Goal: Information Seeking & Learning: Learn about a topic

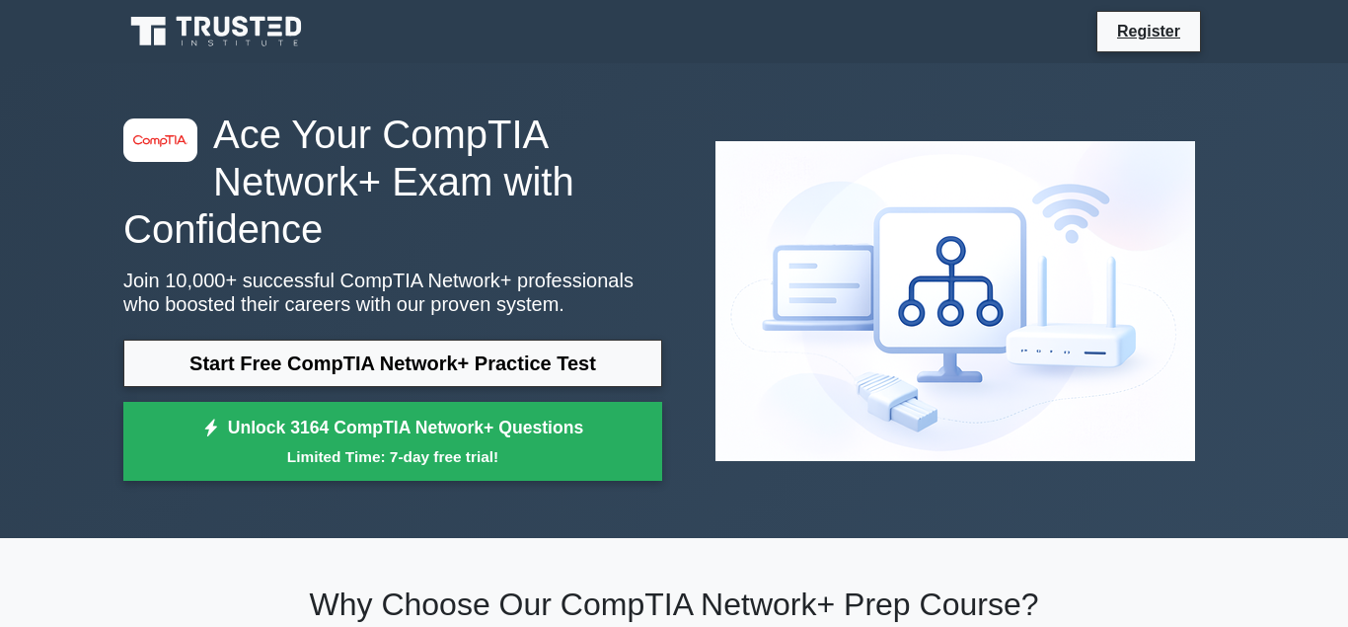
scroll to position [101, 0]
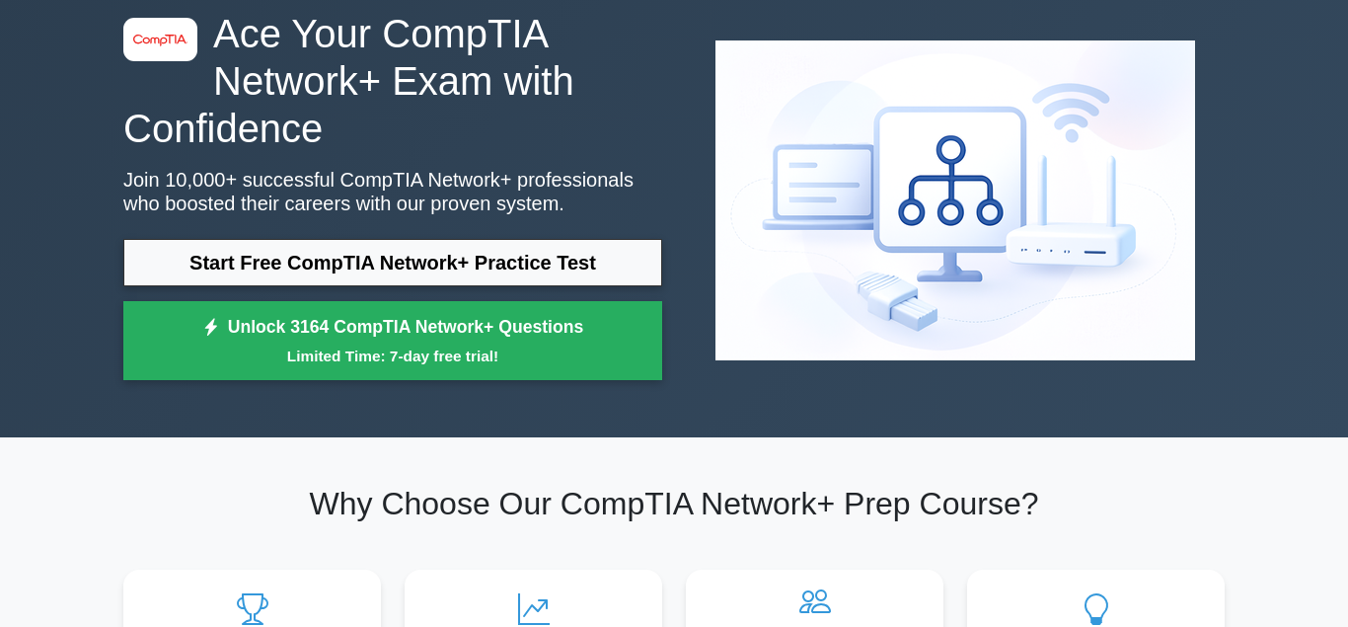
click at [297, 258] on link "Start Free CompTIA Network+ Practice Test" at bounding box center [392, 262] width 539 height 47
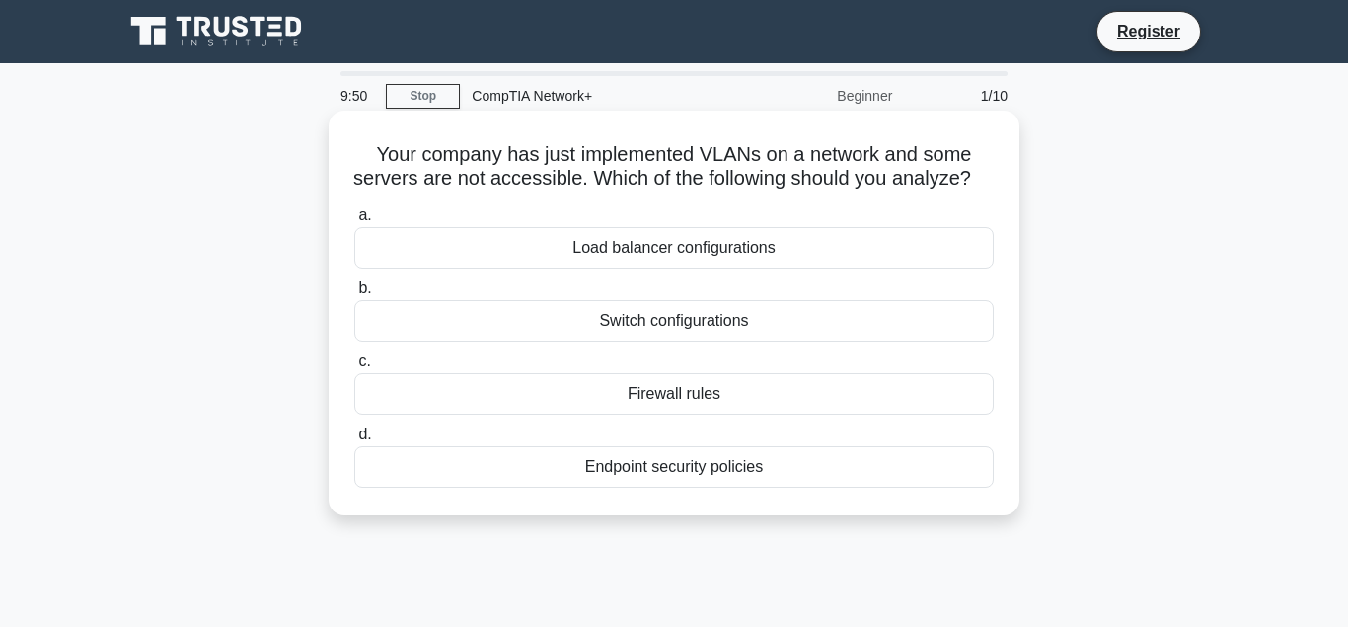
click at [540, 320] on div "Switch configurations" at bounding box center [674, 320] width 640 height 41
click at [354, 295] on input "b. Switch configurations" at bounding box center [354, 288] width 0 height 13
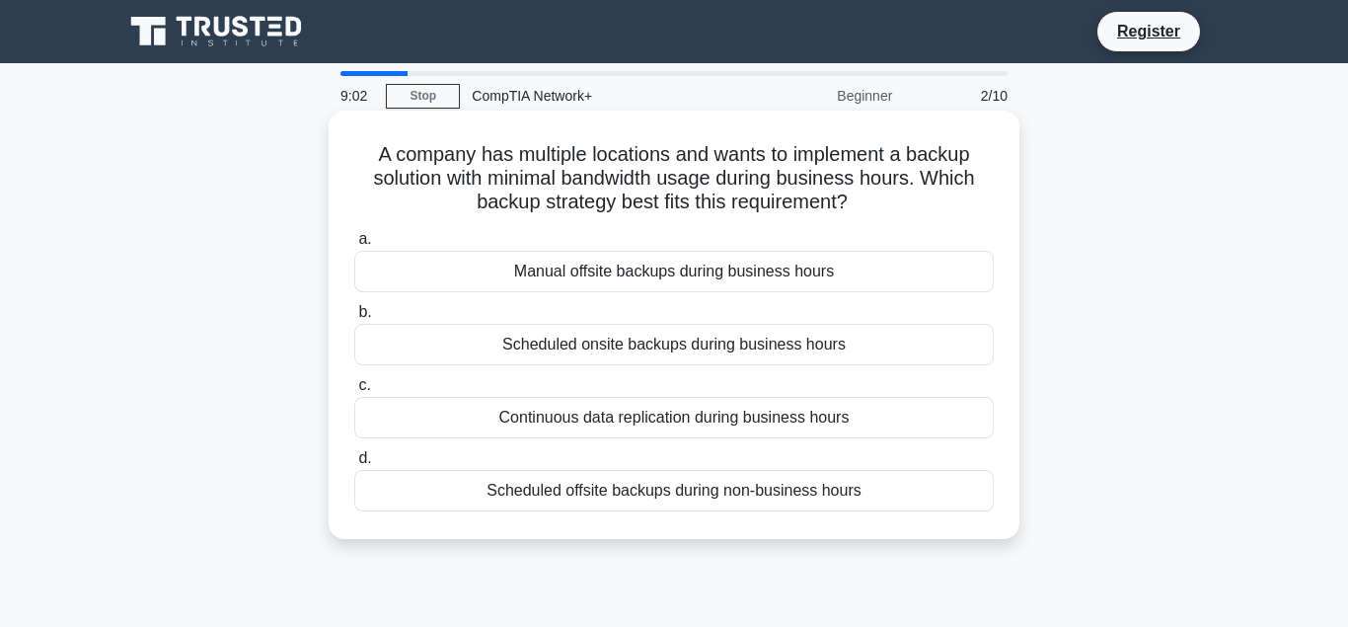
click at [480, 503] on div "Scheduled offsite backups during non-business hours" at bounding box center [674, 490] width 640 height 41
click at [354, 465] on input "d. Scheduled offsite backups during non-business hours" at bounding box center [354, 458] width 0 height 13
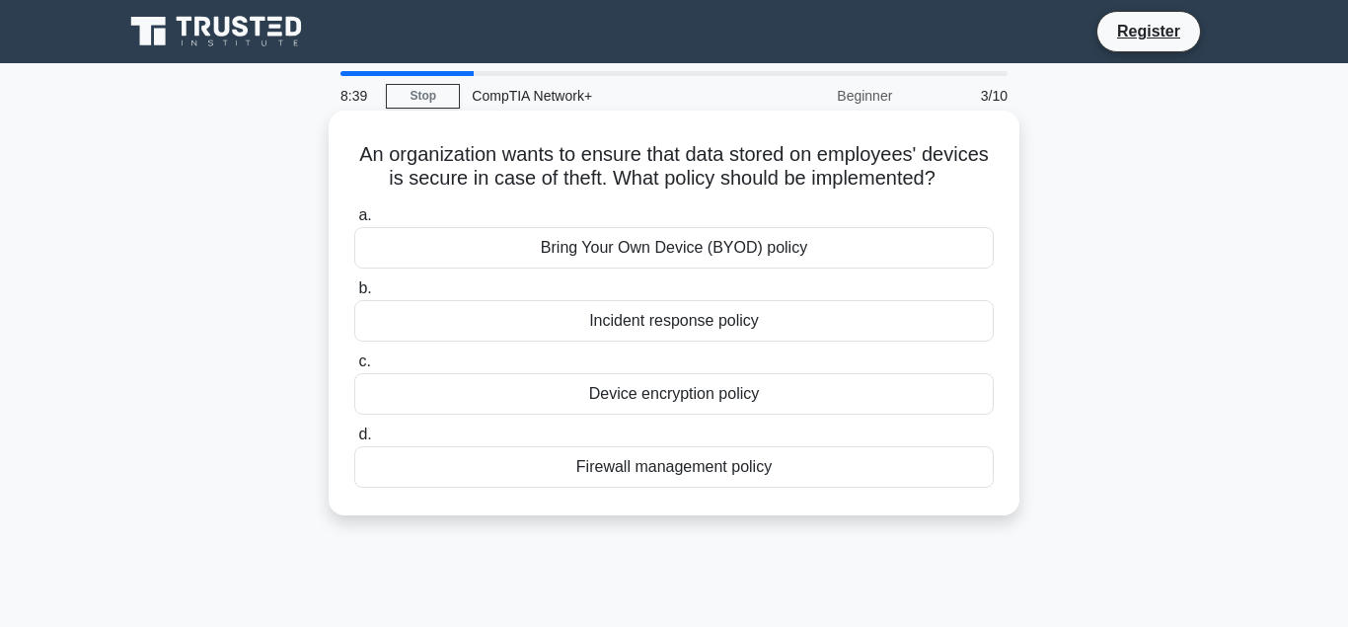
click at [442, 397] on div "Device encryption policy" at bounding box center [674, 393] width 640 height 41
click at [354, 368] on input "c. Device encryption policy" at bounding box center [354, 361] width 0 height 13
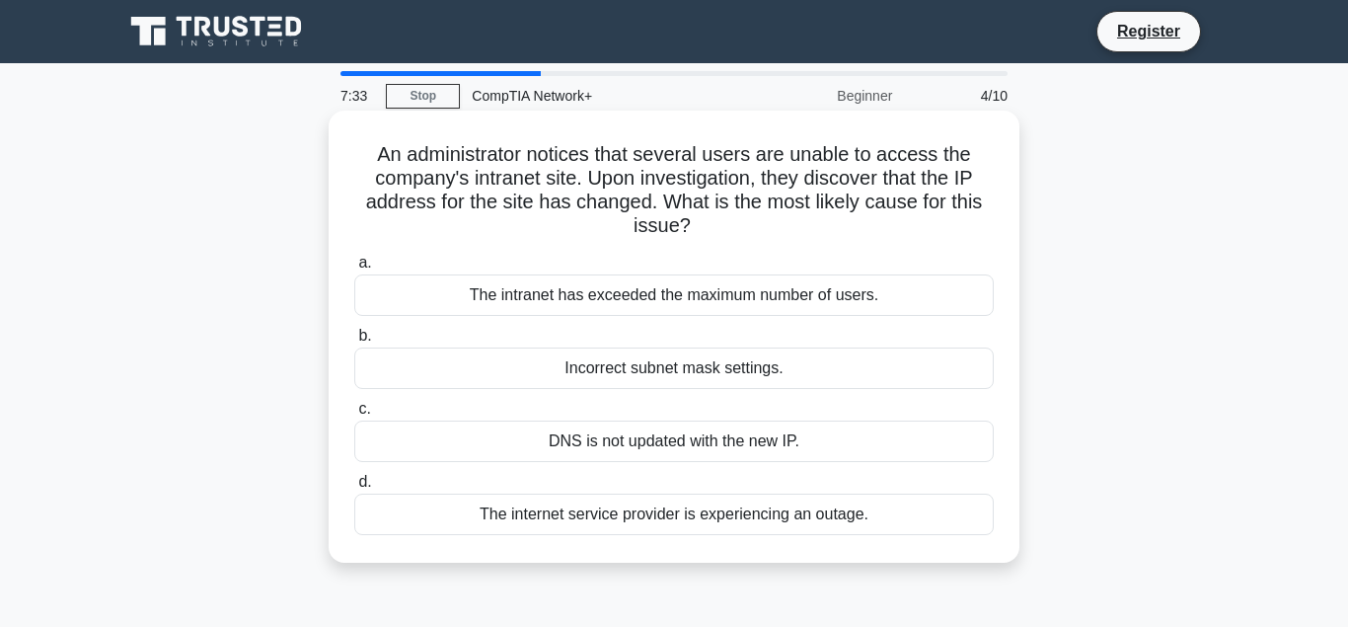
click at [662, 451] on div "DNS is not updated with the new IP." at bounding box center [674, 440] width 640 height 41
click at [354, 415] on input "c. DNS is not updated with the new IP." at bounding box center [354, 409] width 0 height 13
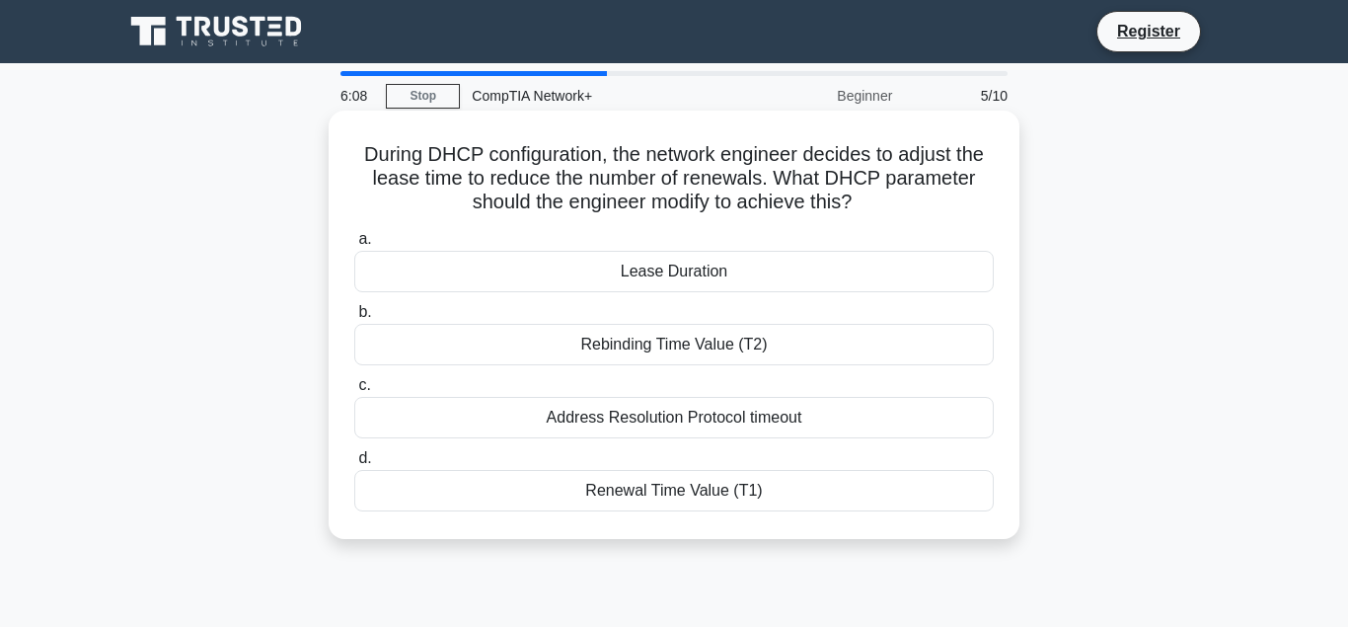
click at [628, 284] on div "Lease Duration" at bounding box center [674, 271] width 640 height 41
click at [354, 246] on input "a. Lease Duration" at bounding box center [354, 239] width 0 height 13
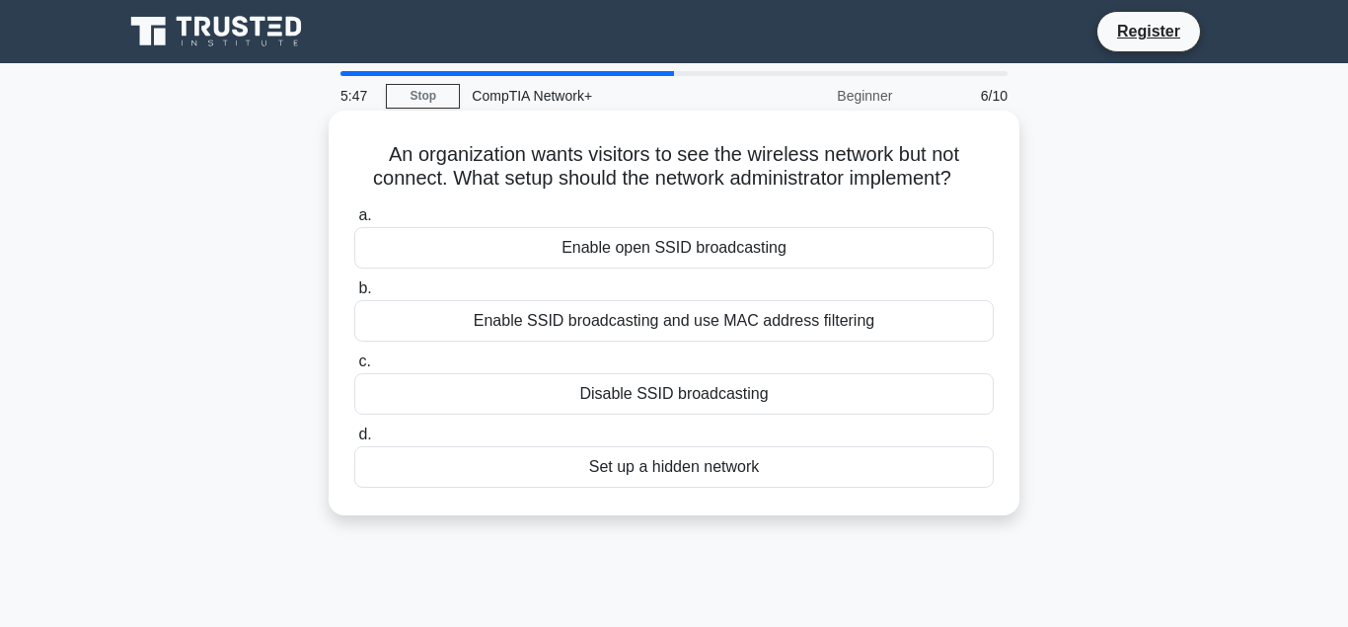
click at [413, 402] on div "Disable SSID broadcasting" at bounding box center [674, 393] width 640 height 41
click at [354, 368] on input "c. Disable SSID broadcasting" at bounding box center [354, 361] width 0 height 13
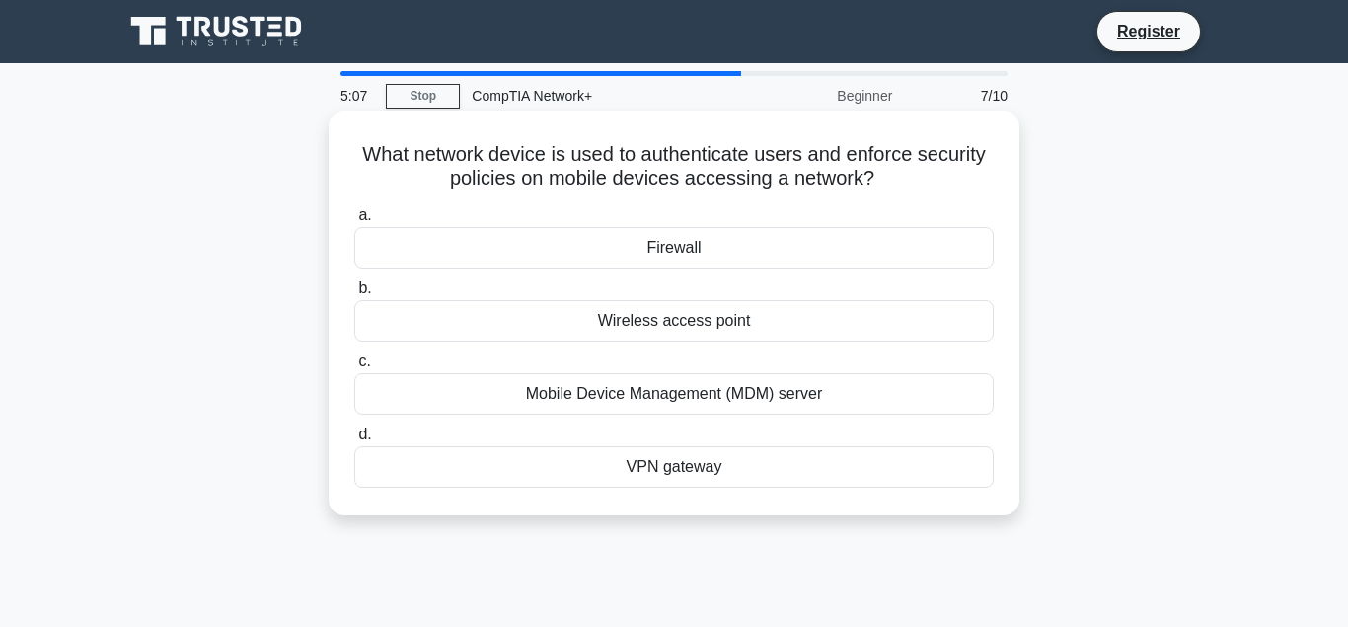
click at [476, 325] on div "Wireless access point" at bounding box center [674, 320] width 640 height 41
click at [354, 295] on input "b. Wireless access point" at bounding box center [354, 288] width 0 height 13
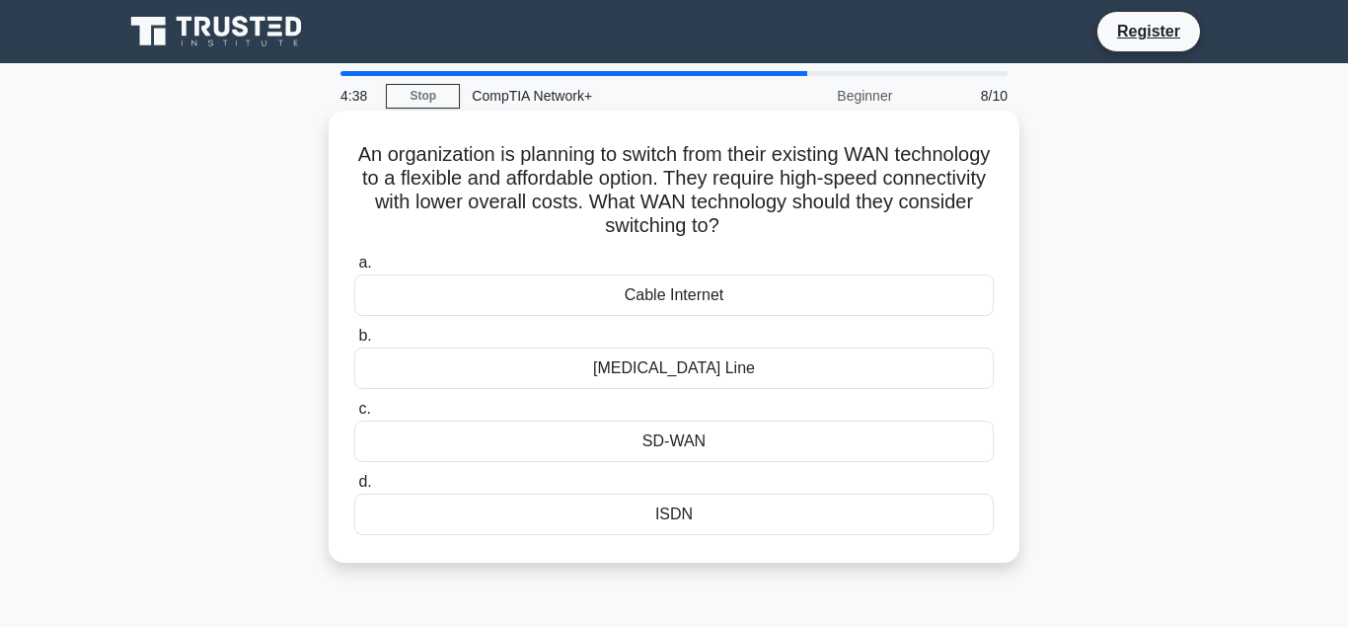
click at [514, 454] on div "SD-WAN" at bounding box center [674, 440] width 640 height 41
click at [354, 415] on input "c. SD-WAN" at bounding box center [354, 409] width 0 height 13
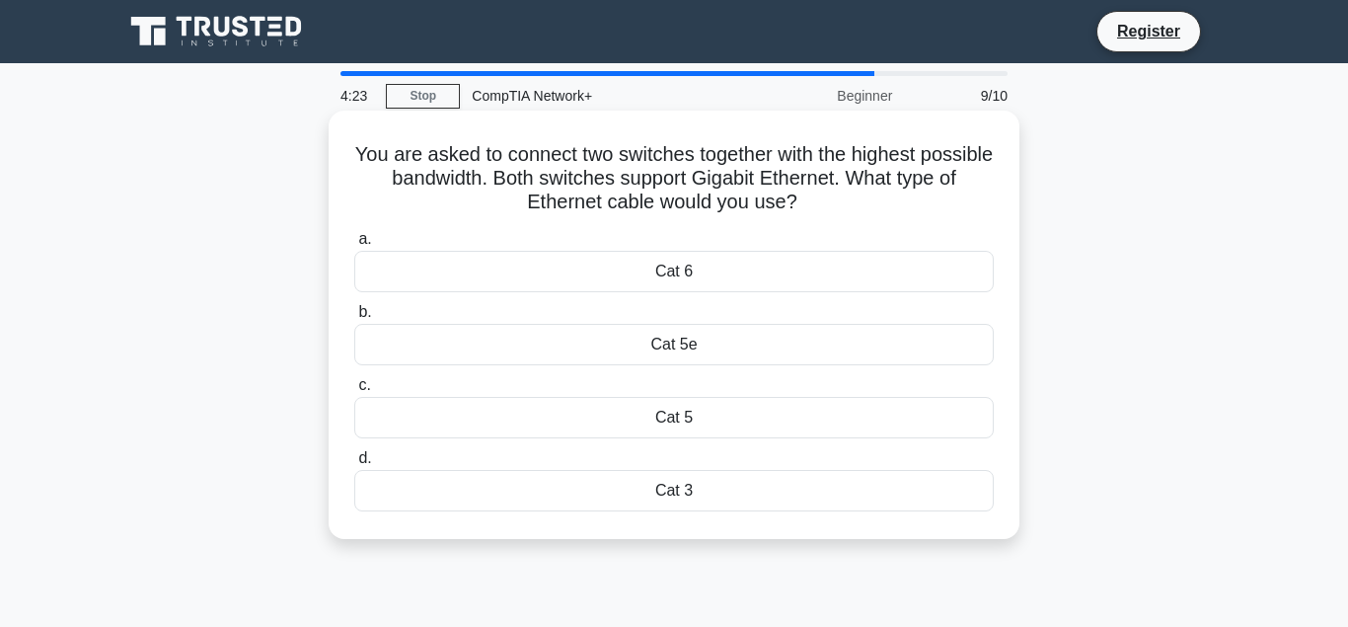
click at [505, 281] on div "Cat 6" at bounding box center [674, 271] width 640 height 41
click at [354, 246] on input "a. Cat 6" at bounding box center [354, 239] width 0 height 13
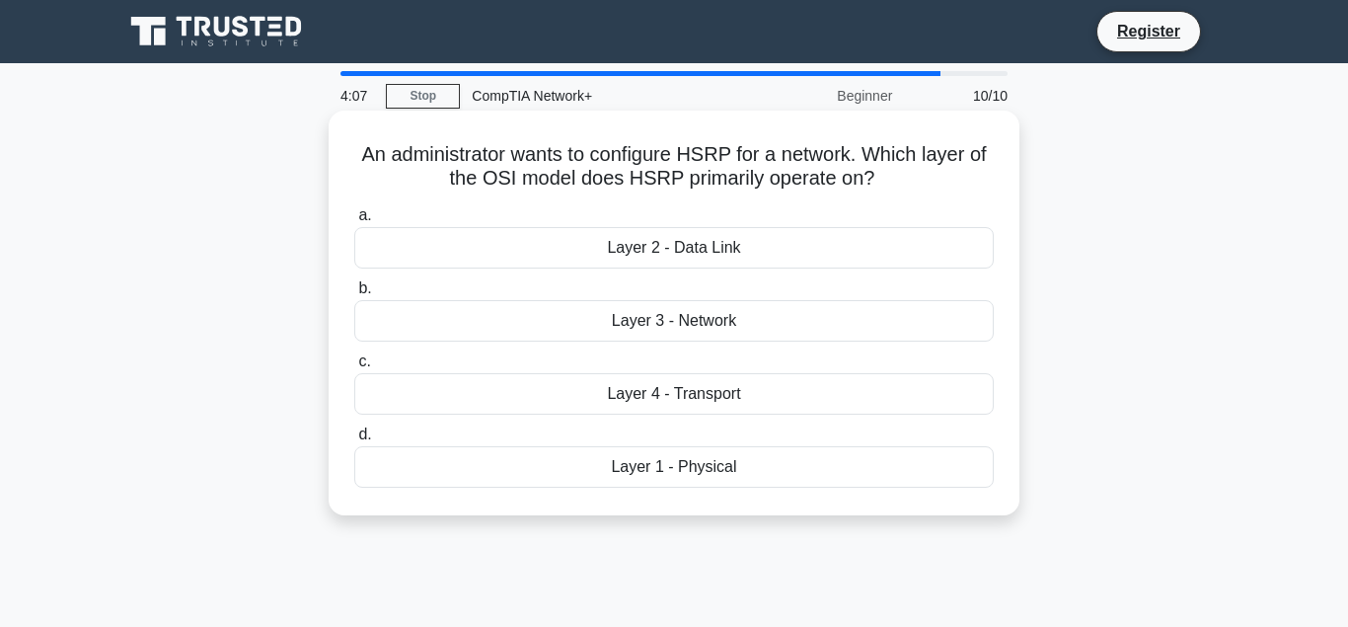
click at [672, 314] on div "Layer 3 - Network" at bounding box center [674, 320] width 640 height 41
click at [354, 295] on input "b. Layer 3 - Network" at bounding box center [354, 288] width 0 height 13
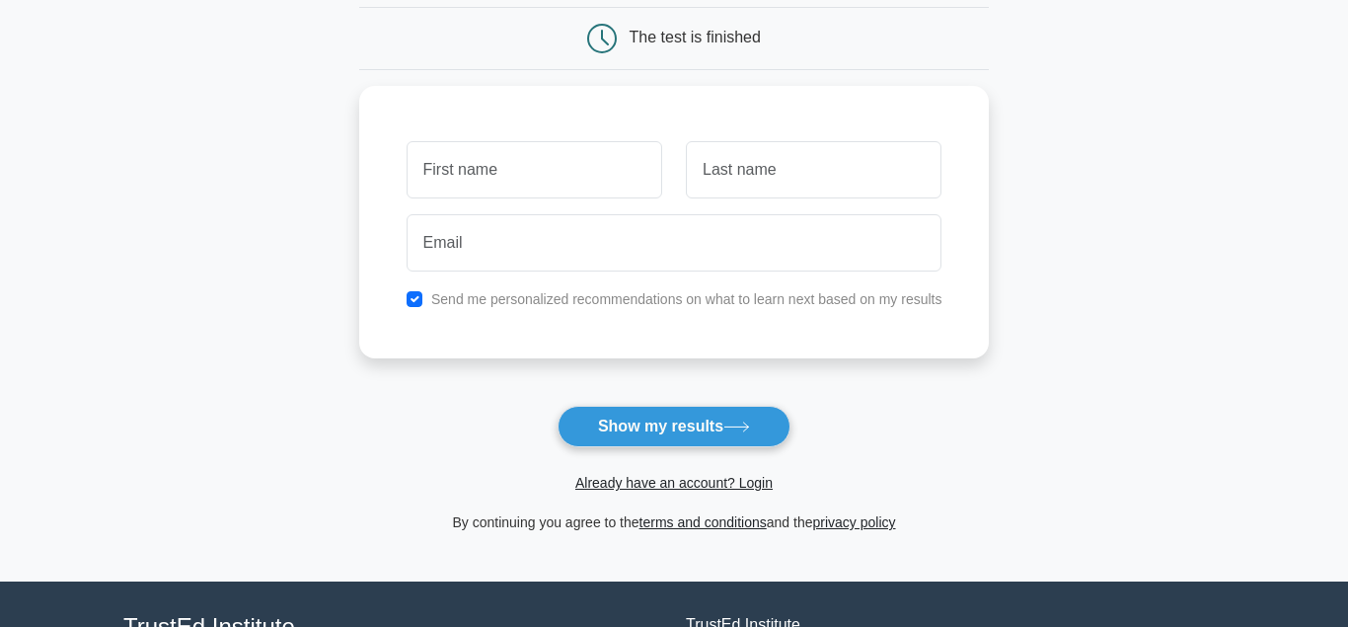
scroll to position [366, 0]
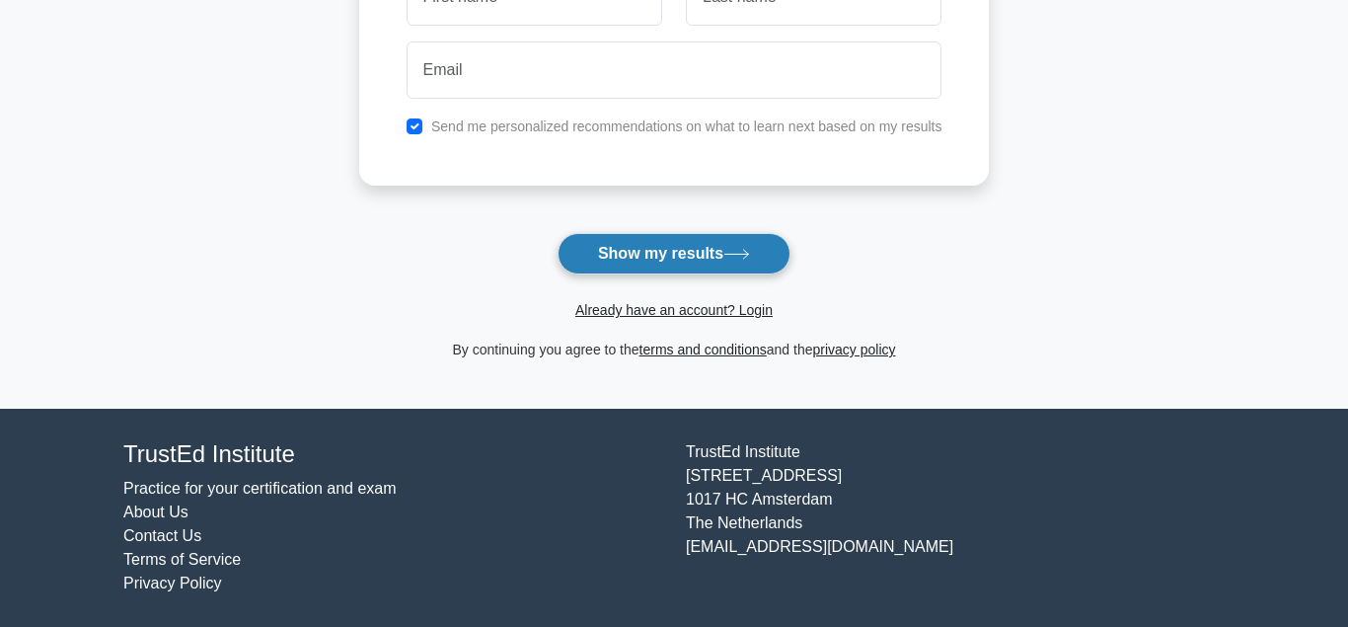
click at [628, 261] on button "Show my results" at bounding box center [674, 253] width 233 height 41
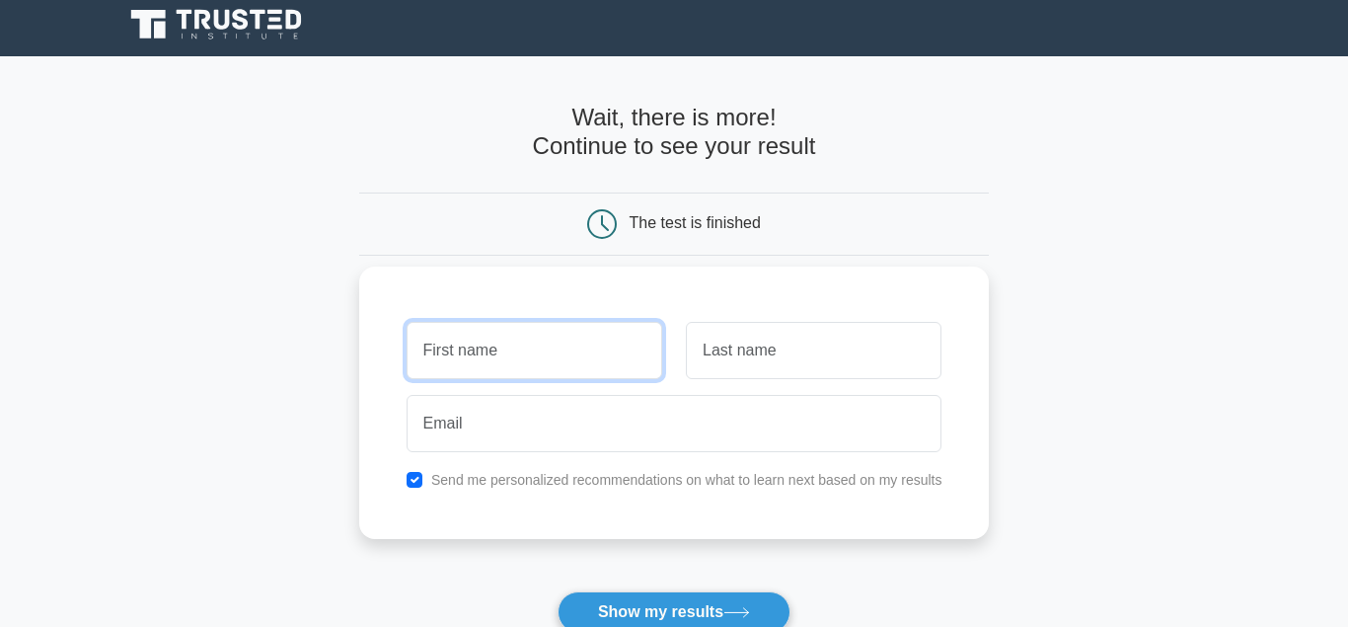
scroll to position [0, 0]
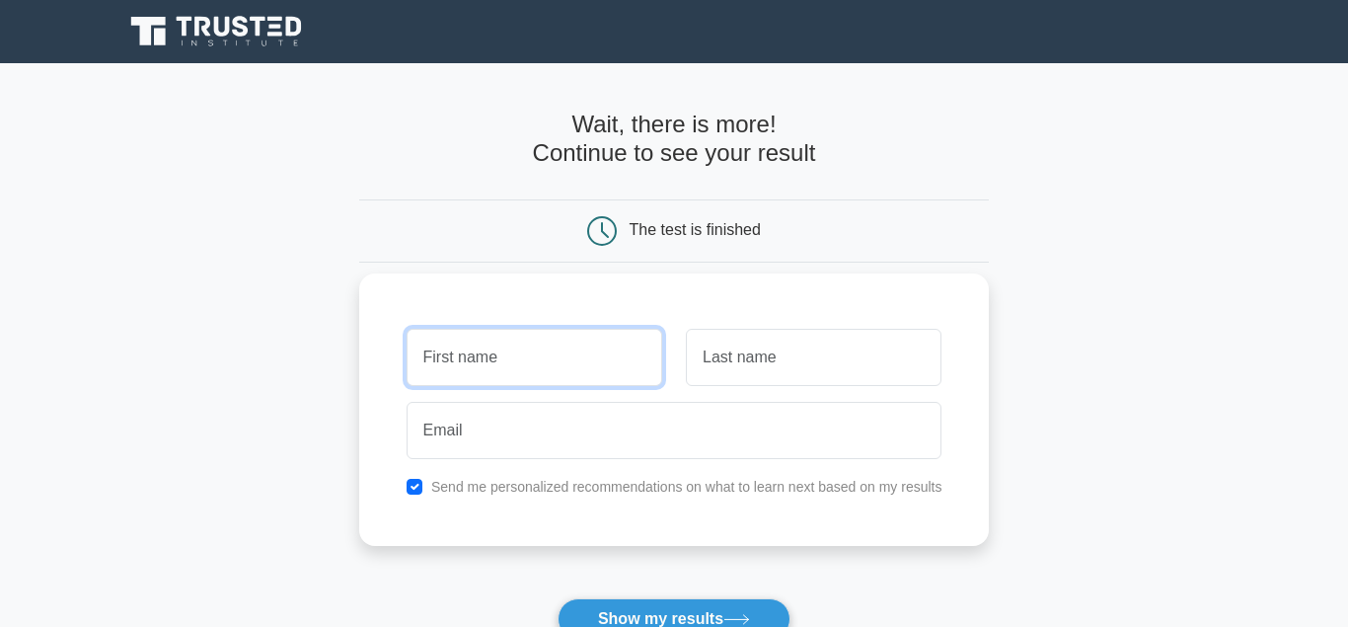
click at [528, 355] on input "text" at bounding box center [535, 357] width 256 height 57
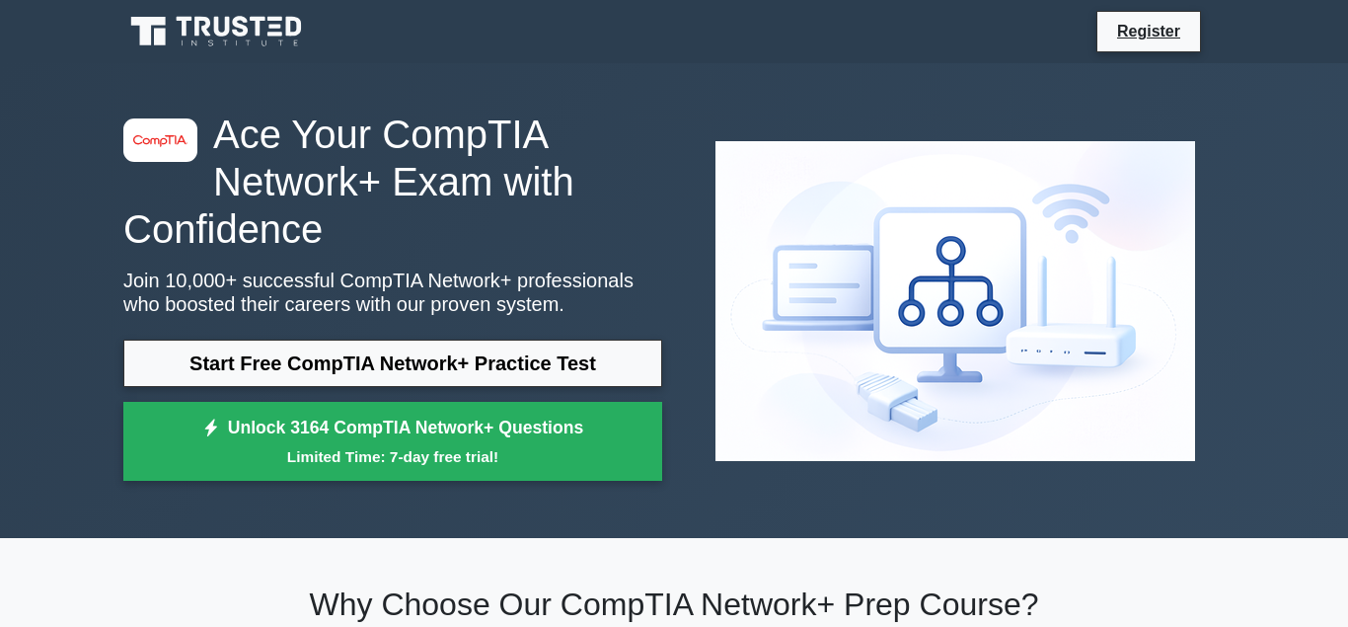
scroll to position [101, 0]
